Goal: Information Seeking & Learning: Learn about a topic

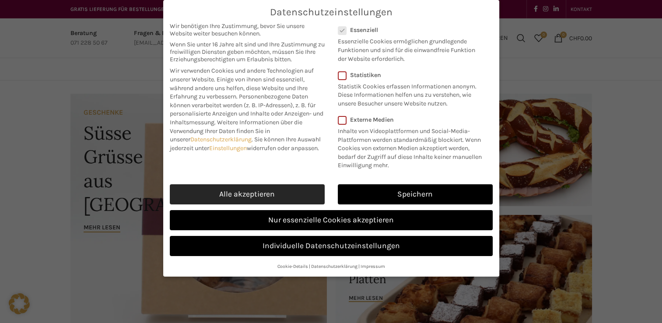
click at [301, 189] on link "Alle akzeptieren" at bounding box center [247, 194] width 155 height 20
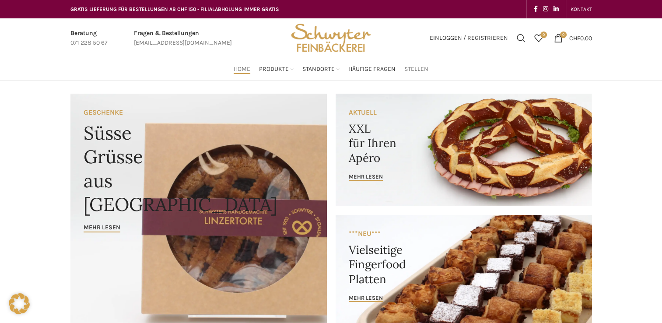
click at [409, 68] on span "Stellen" at bounding box center [416, 69] width 24 height 8
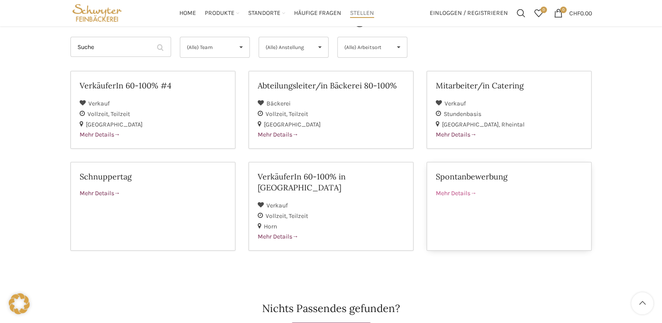
scroll to position [93, 0]
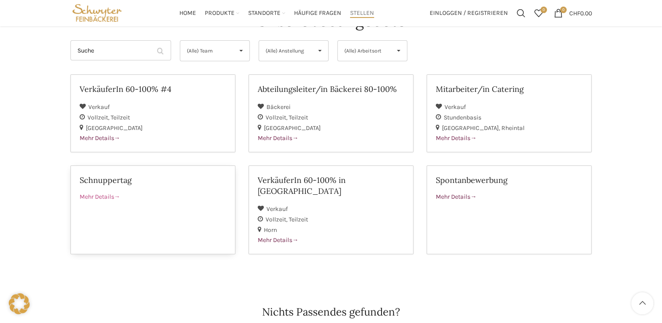
click at [182, 203] on link "Schnuppertag Mehr Details" at bounding box center [152, 209] width 165 height 89
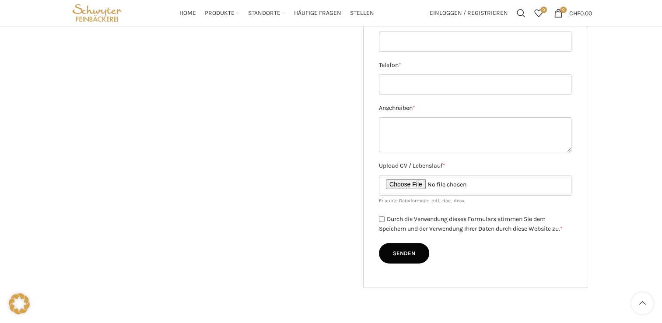
scroll to position [214, 0]
